Goal: Task Accomplishment & Management: Manage account settings

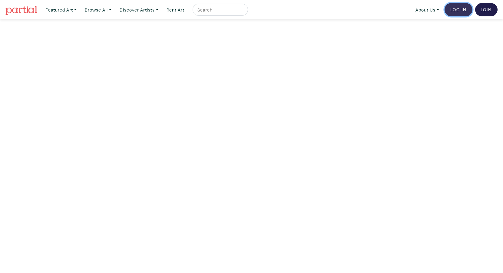
click at [459, 9] on link "Log In" at bounding box center [458, 9] width 28 height 13
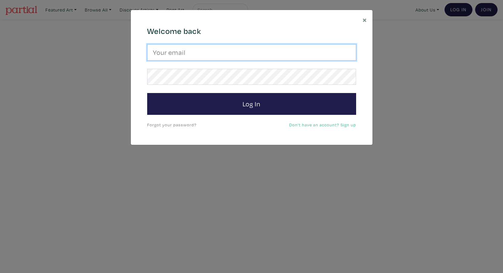
click at [284, 57] on input "email" at bounding box center [251, 52] width 209 height 16
type input "lisaaskelding@gmail.com"
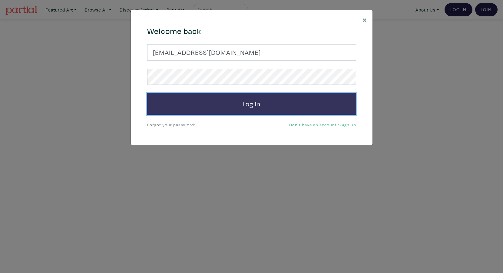
click at [263, 100] on button "Log In" at bounding box center [251, 104] width 209 height 22
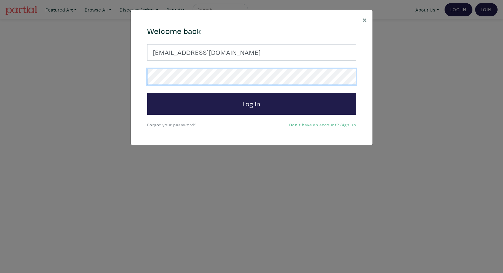
click at [147, 93] on button "Log In" at bounding box center [251, 104] width 209 height 22
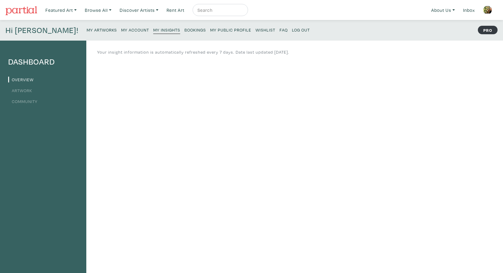
click at [24, 90] on link "Artwork" at bounding box center [20, 90] width 24 height 6
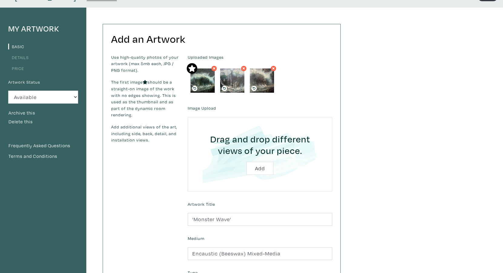
scroll to position [29, 0]
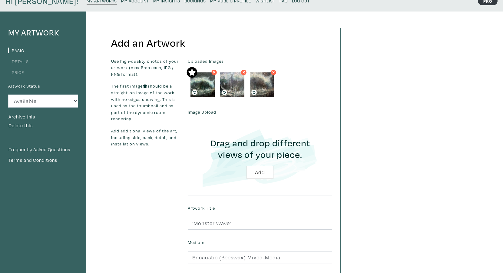
click at [240, 85] on img at bounding box center [232, 84] width 24 height 24
drag, startPoint x: 240, startPoint y: 85, endPoint x: 245, endPoint y: 151, distance: 66.8
drag, startPoint x: 231, startPoint y: 88, endPoint x: 254, endPoint y: 179, distance: 93.4
click at [259, 173] on input "file" at bounding box center [259, 158] width 127 height 58
type input "C:\fakepath\close up monster wave.jpg"
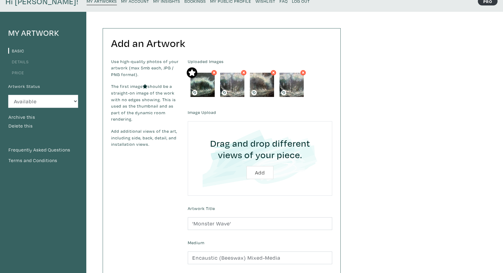
click at [302, 73] on icon at bounding box center [303, 72] width 2 height 2
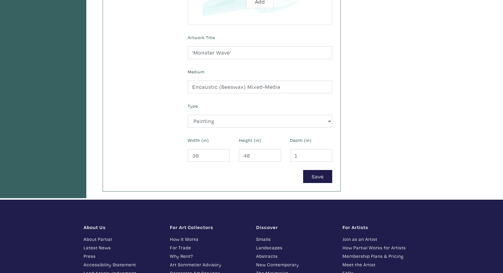
scroll to position [198, 0]
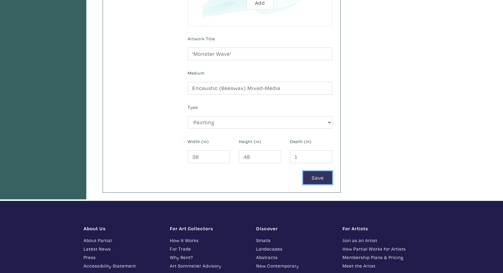
click at [309, 178] on button "Save" at bounding box center [317, 177] width 29 height 13
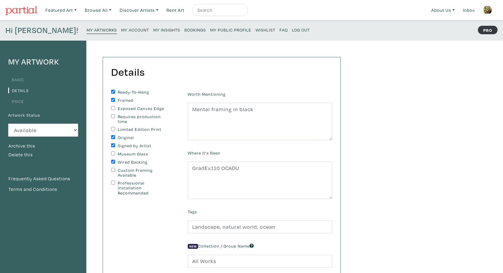
click at [487, 10] on img at bounding box center [487, 9] width 9 height 9
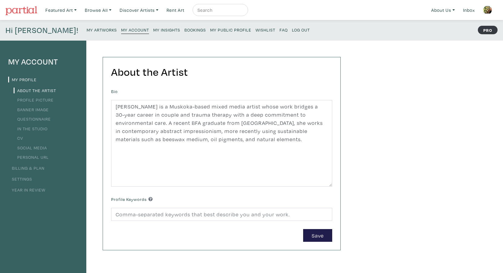
click at [35, 81] on link "My Profile" at bounding box center [22, 80] width 28 height 6
click at [27, 138] on li "CV" at bounding box center [43, 137] width 70 height 8
click at [22, 139] on link "CV" at bounding box center [18, 138] width 9 height 6
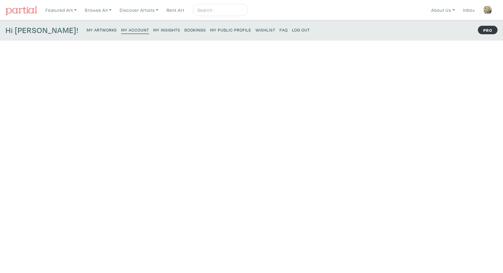
type input "2025"
type input "OCADU"
type input "BFA Drawing and Painting"
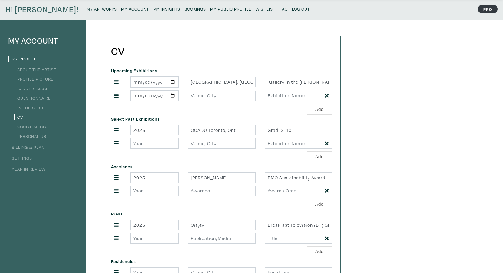
scroll to position [18, 0]
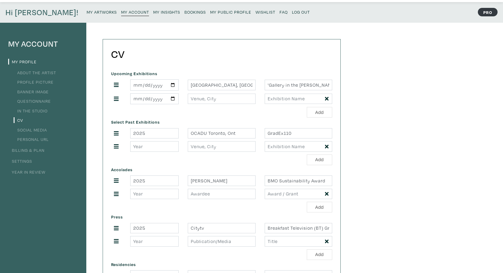
click at [36, 150] on link "Billing & Plan" at bounding box center [26, 150] width 36 height 6
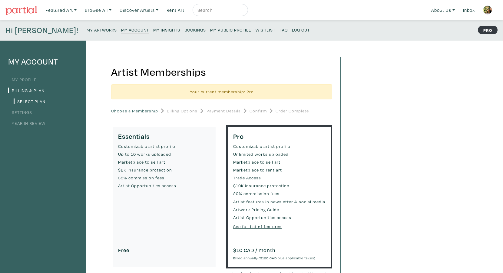
click at [30, 78] on link "My Profile" at bounding box center [22, 80] width 28 height 6
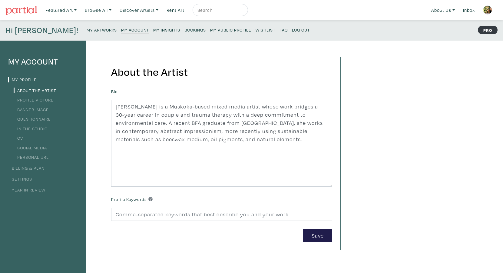
click at [32, 188] on link "Year in Review" at bounding box center [26, 190] width 37 height 6
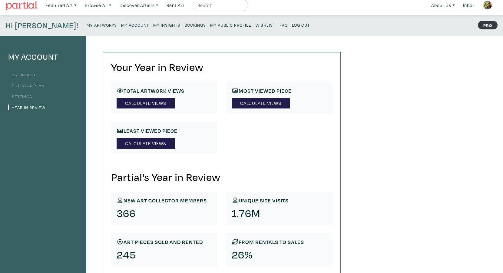
scroll to position [4, 0]
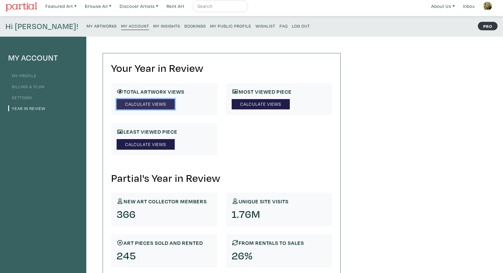
click at [163, 103] on link "Calculate Views" at bounding box center [146, 104] width 58 height 11
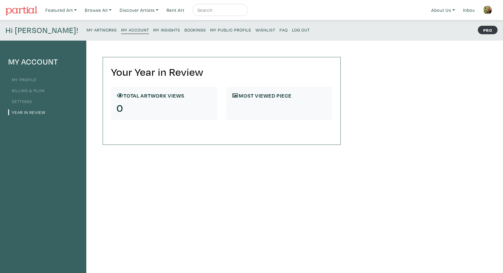
click at [259, 96] on h6 "Most viewed Piece" at bounding box center [279, 95] width 95 height 7
click at [239, 96] on h6 "Most viewed Piece" at bounding box center [279, 95] width 95 height 7
click at [30, 79] on link "My Profile" at bounding box center [22, 80] width 28 height 6
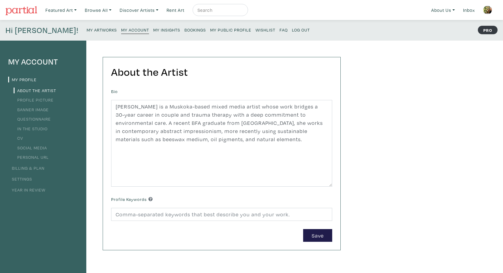
click at [37, 100] on link "Profile Picture" at bounding box center [34, 100] width 40 height 6
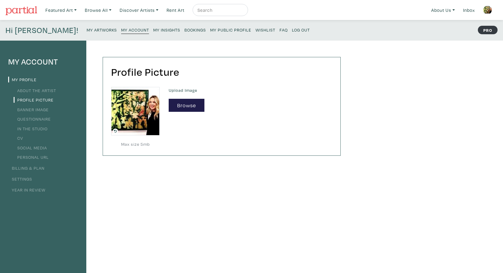
click at [35, 111] on link "Banner Image" at bounding box center [31, 110] width 35 height 6
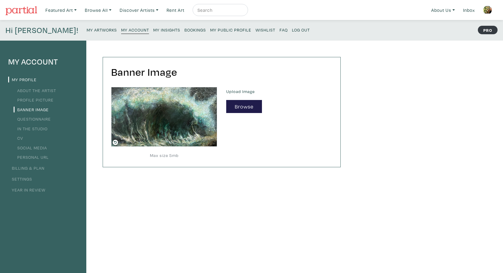
click at [36, 119] on link "Questionnaire" at bounding box center [32, 119] width 37 height 6
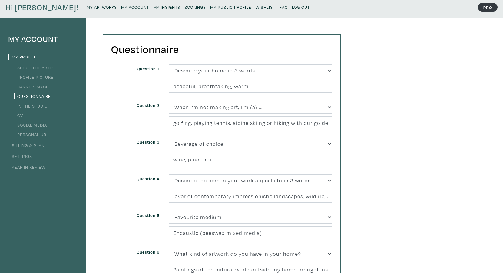
scroll to position [22, 0]
click at [41, 107] on link "In the Studio" at bounding box center [31, 107] width 34 height 6
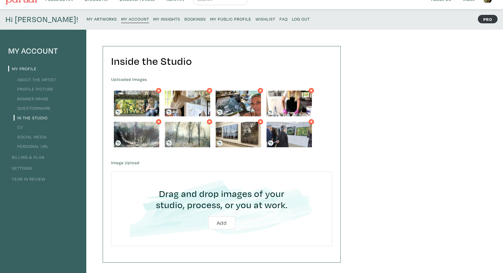
scroll to position [18, 0]
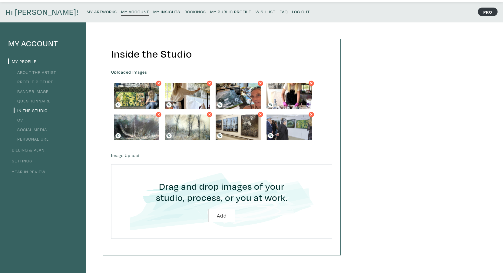
click at [22, 120] on link "CV" at bounding box center [18, 120] width 9 height 6
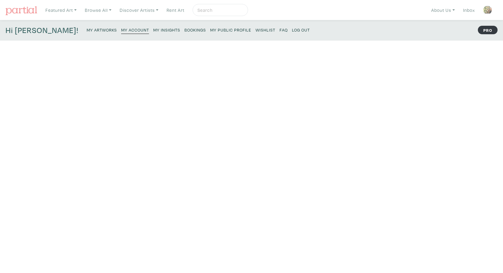
type input "2025"
type input "OCADU"
type input "BFA Drawing and Painting"
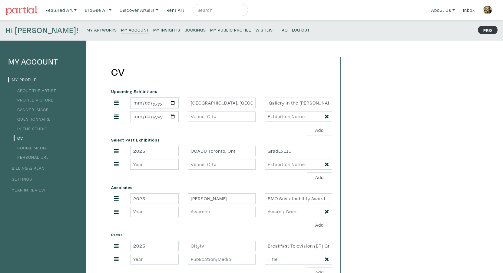
click at [22, 31] on h4 "Hi [PERSON_NAME]!" at bounding box center [41, 30] width 73 height 10
click at [210, 29] on small "My Public Profile" at bounding box center [230, 30] width 41 height 6
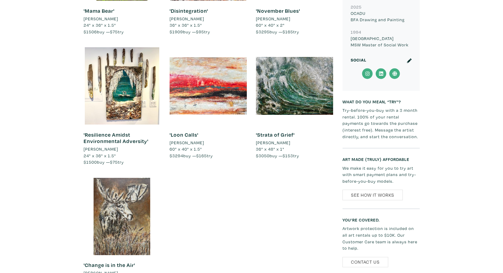
scroll to position [507, 0]
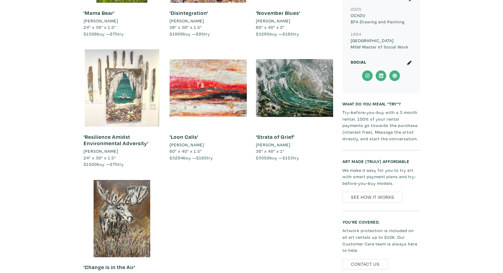
click at [144, 84] on div at bounding box center [122, 87] width 77 height 77
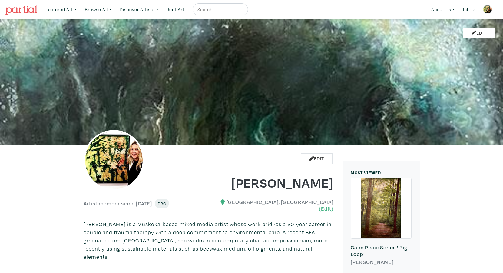
scroll to position [0, 0]
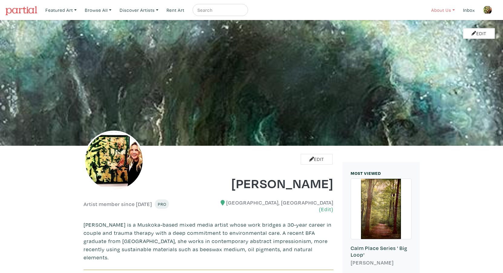
click at [449, 10] on link "About Us" at bounding box center [442, 10] width 29 height 12
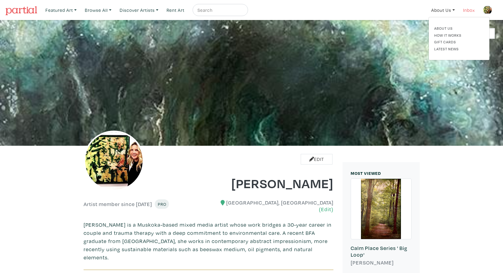
click at [468, 10] on link "Inbox" at bounding box center [468, 10] width 17 height 12
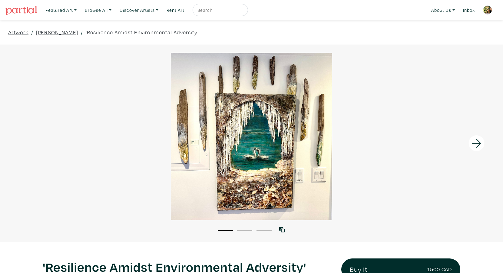
click at [488, 9] on img at bounding box center [487, 9] width 9 height 9
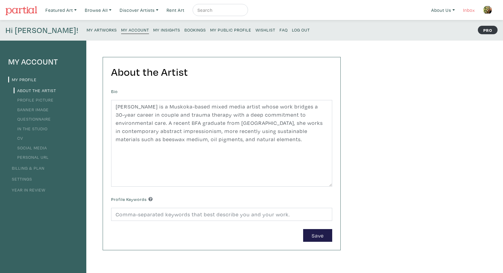
click at [468, 10] on link "Inbox" at bounding box center [468, 10] width 17 height 12
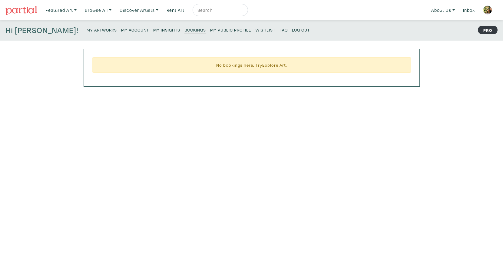
click at [87, 29] on small "My Artworks" at bounding box center [102, 30] width 30 height 6
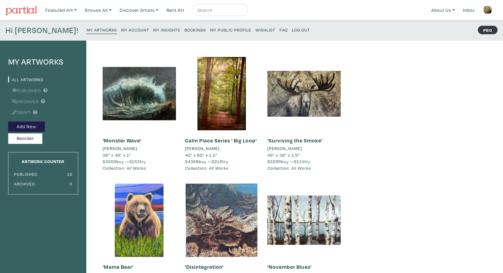
click at [153, 30] on small "My Insights" at bounding box center [166, 30] width 27 height 6
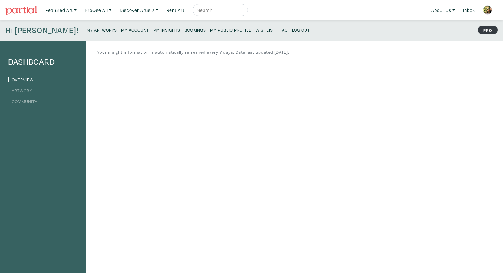
click at [25, 93] on li "Artwork" at bounding box center [43, 90] width 70 height 8
click at [27, 90] on link "Artwork" at bounding box center [20, 90] width 24 height 6
click at [26, 101] on link "Community" at bounding box center [22, 101] width 29 height 6
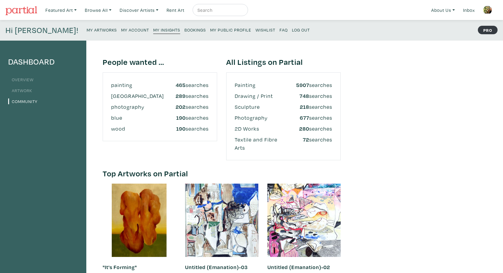
click at [488, 11] on img at bounding box center [487, 9] width 9 height 9
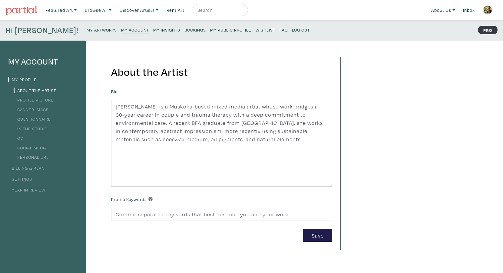
click at [486, 9] on img at bounding box center [487, 9] width 9 height 9
click at [22, 31] on h4 "Hi [PERSON_NAME]!" at bounding box center [41, 30] width 73 height 10
click at [29, 178] on link "Settings" at bounding box center [20, 179] width 24 height 6
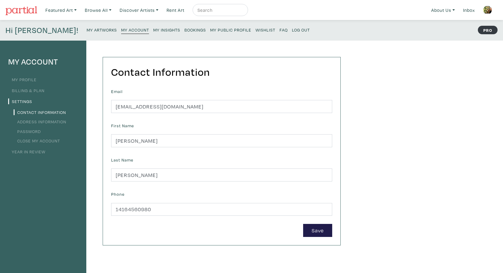
click at [28, 80] on link "My Profile" at bounding box center [22, 80] width 28 height 6
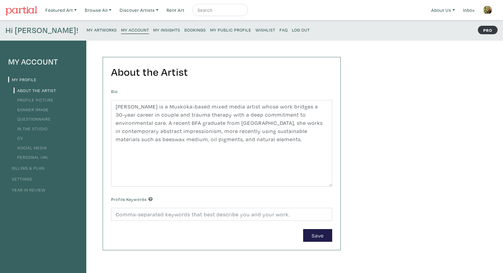
click at [486, 12] on img at bounding box center [487, 9] width 9 height 9
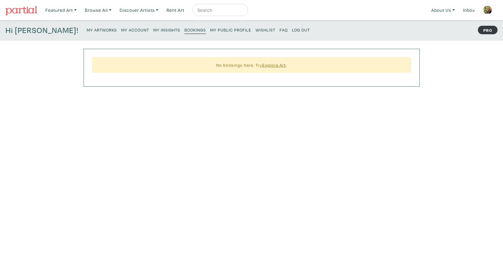
click at [486, 12] on img at bounding box center [487, 9] width 9 height 9
